Goal: Navigation & Orientation: Find specific page/section

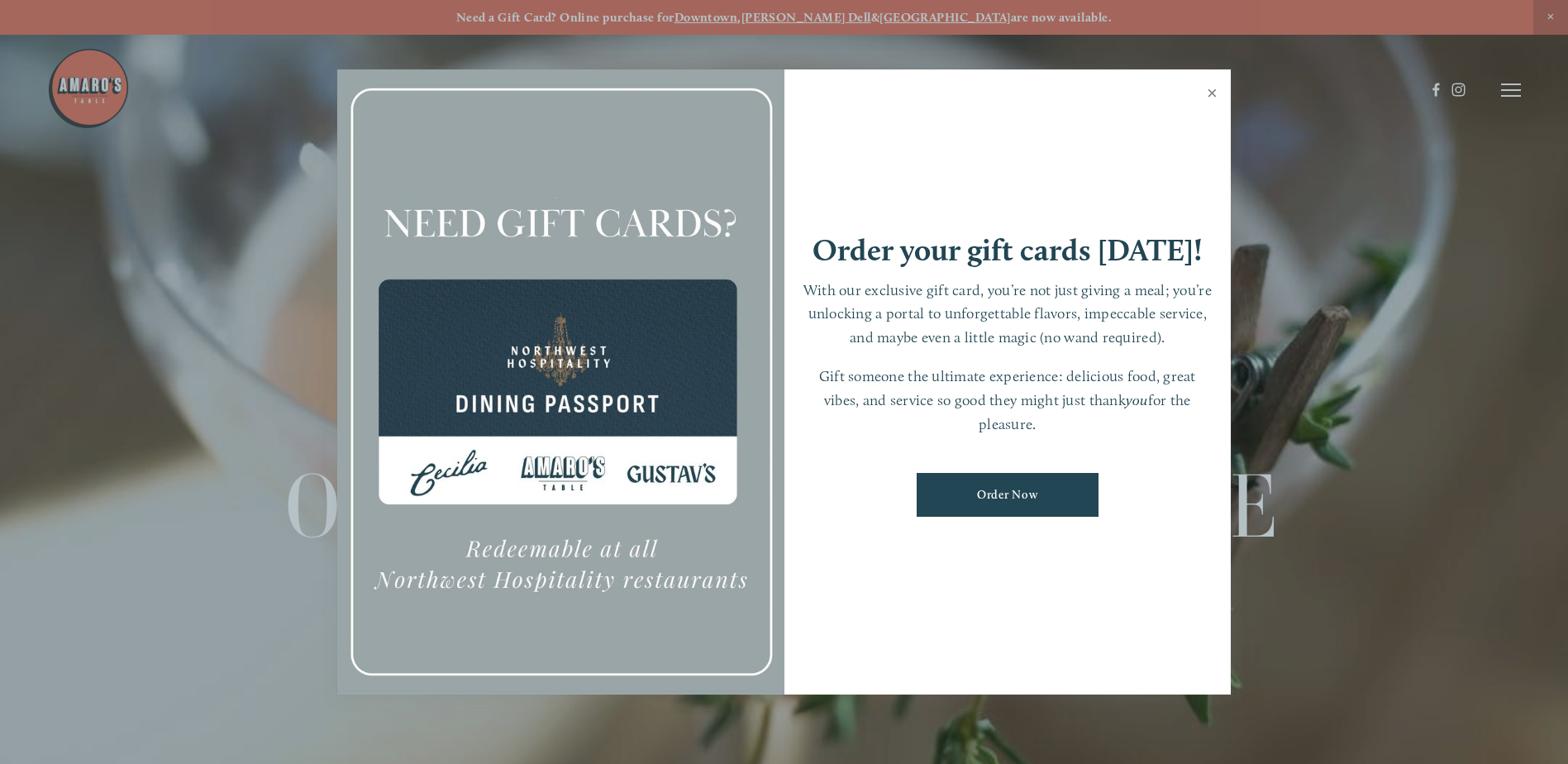
click at [1214, 97] on link "Close" at bounding box center [1212, 95] width 32 height 46
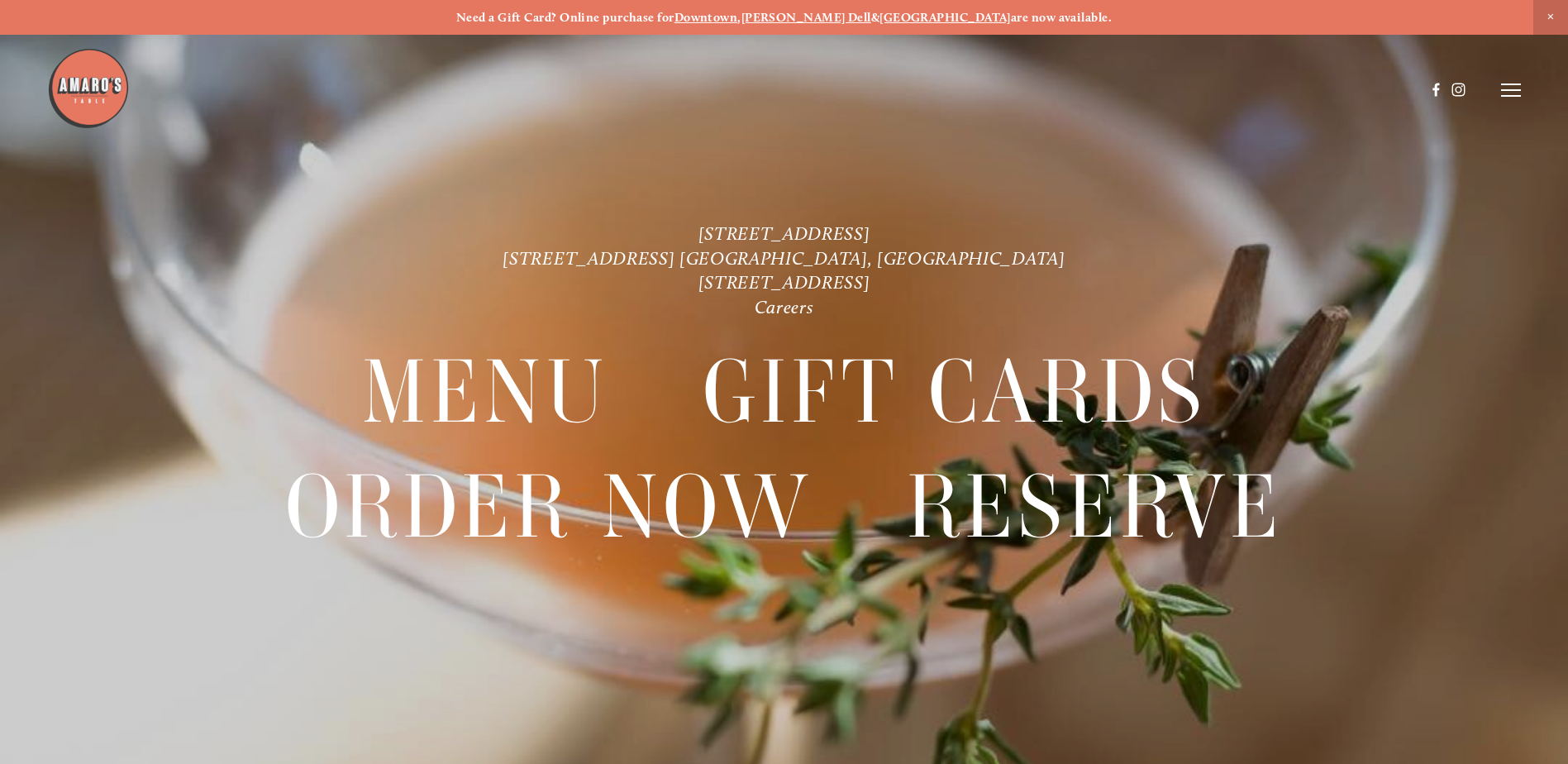
click at [1503, 88] on icon at bounding box center [1511, 90] width 20 height 15
click at [1161, 91] on span "Menu" at bounding box center [1167, 90] width 34 height 16
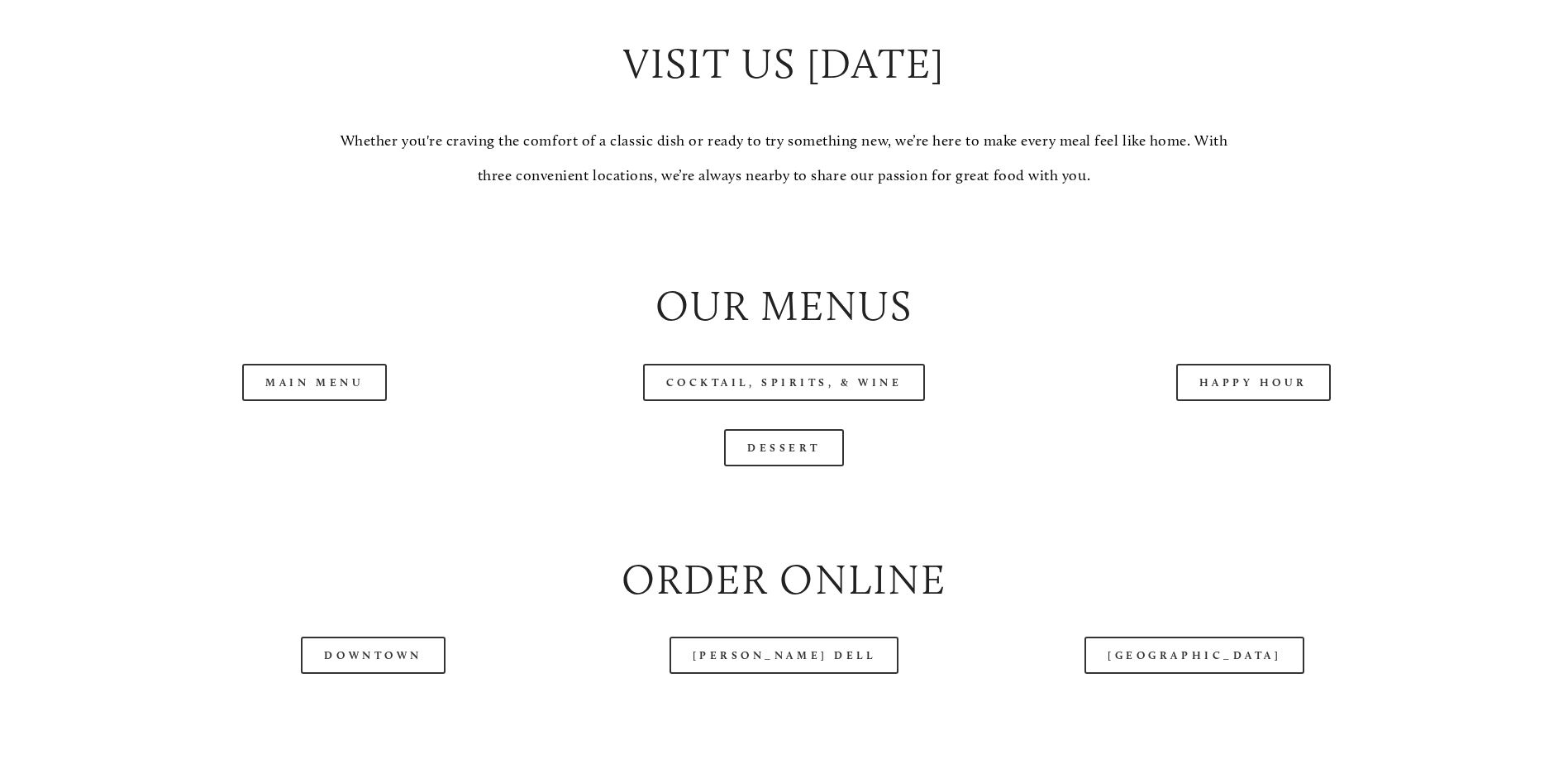
scroll to position [1902, 0]
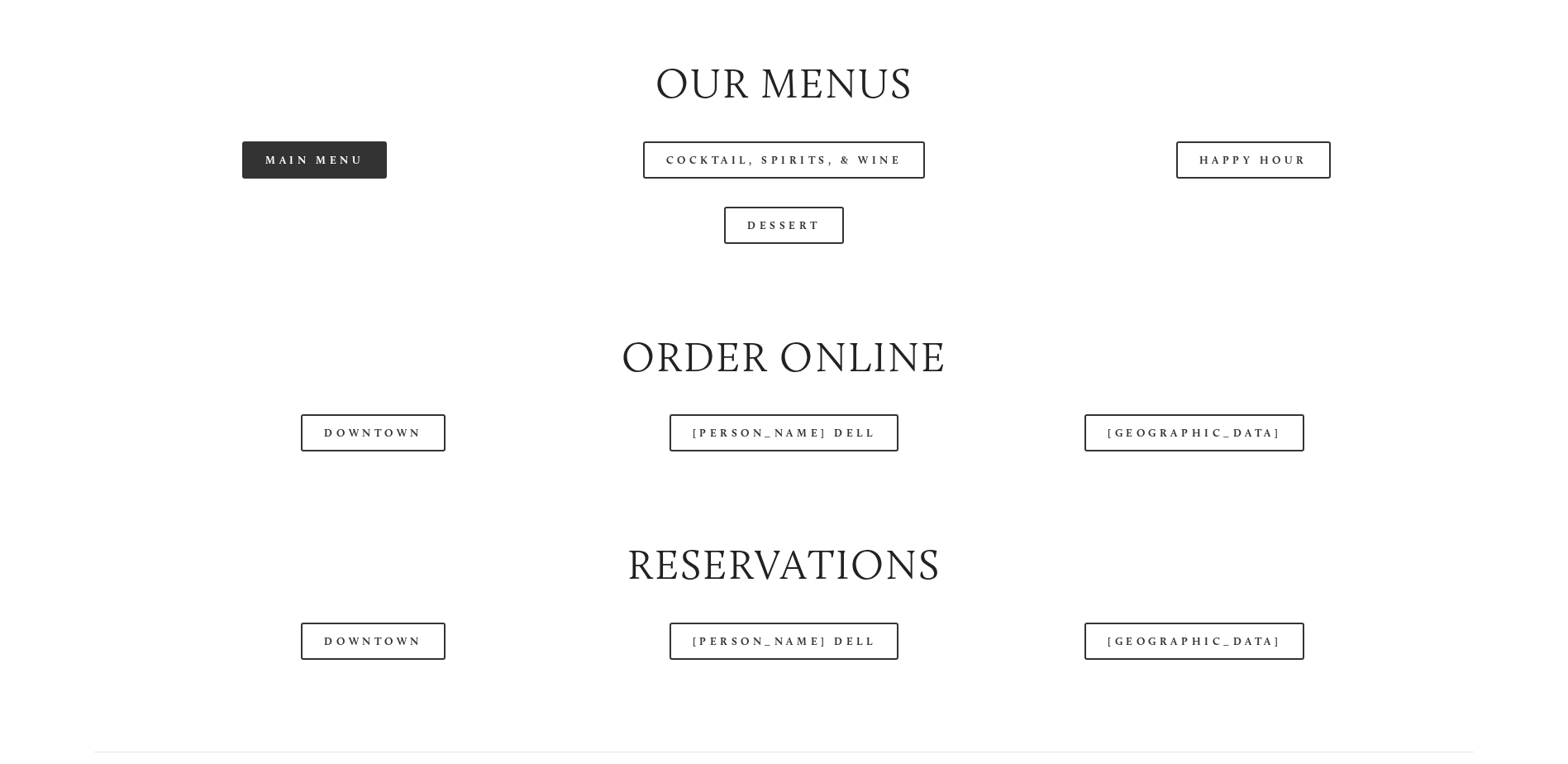
click at [305, 178] on link "Main Menu" at bounding box center [314, 159] width 144 height 37
